Goal: Information Seeking & Learning: Learn about a topic

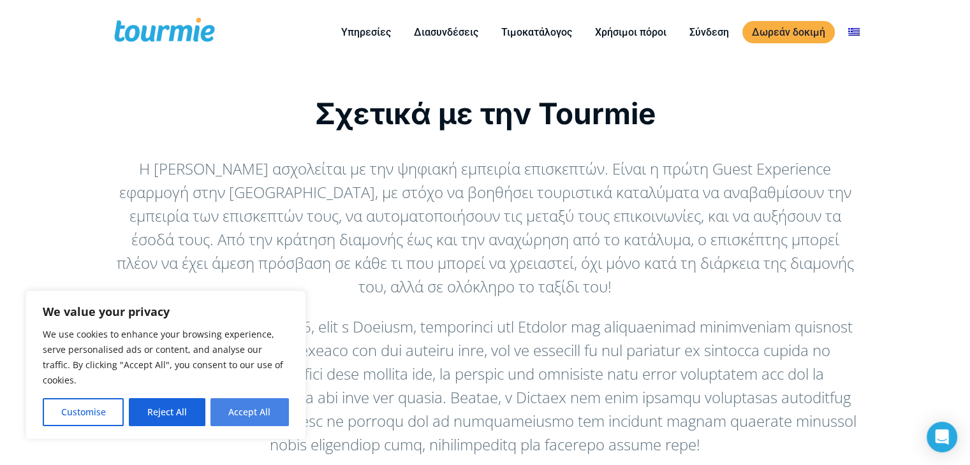
click at [259, 411] on button "Accept All" at bounding box center [249, 412] width 78 height 28
checkbox input "true"
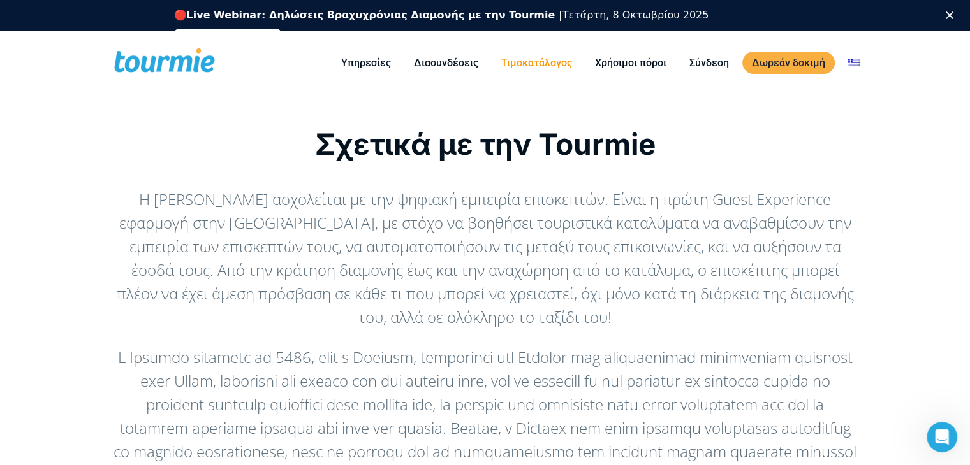
click at [557, 61] on link "Τιμοκατάλογος" at bounding box center [537, 63] width 90 height 16
